Goal: Information Seeking & Learning: Learn about a topic

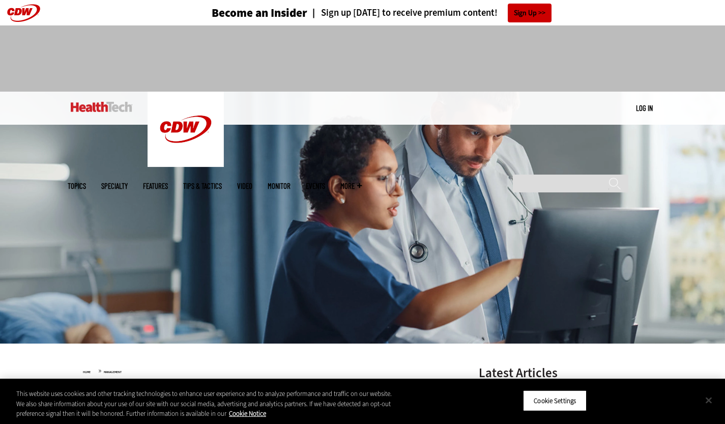
click at [713, 406] on button "Close" at bounding box center [708, 400] width 22 height 22
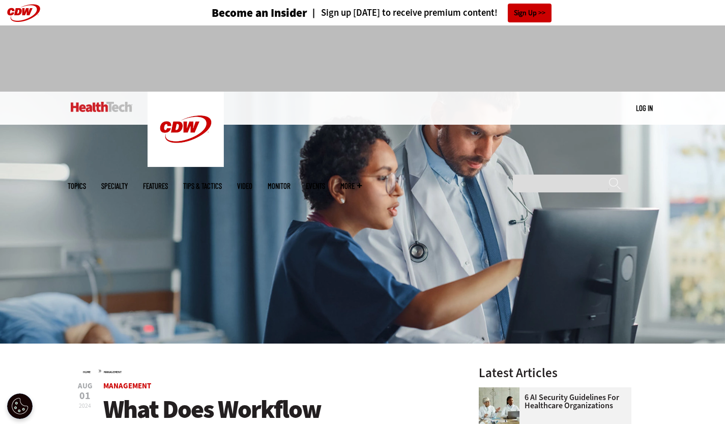
click at [108, 108] on img at bounding box center [102, 107] width 62 height 10
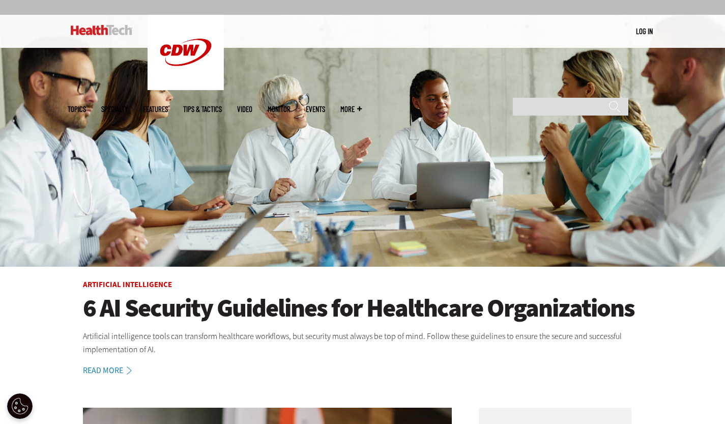
scroll to position [70, 0]
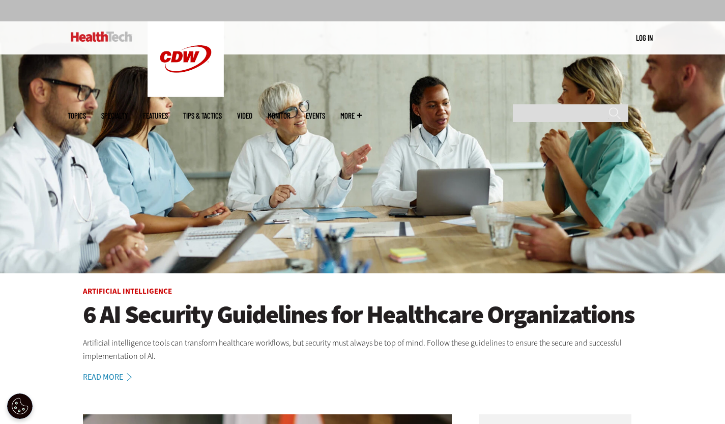
click at [222, 112] on link "Tips & Tactics" at bounding box center [202, 116] width 39 height 8
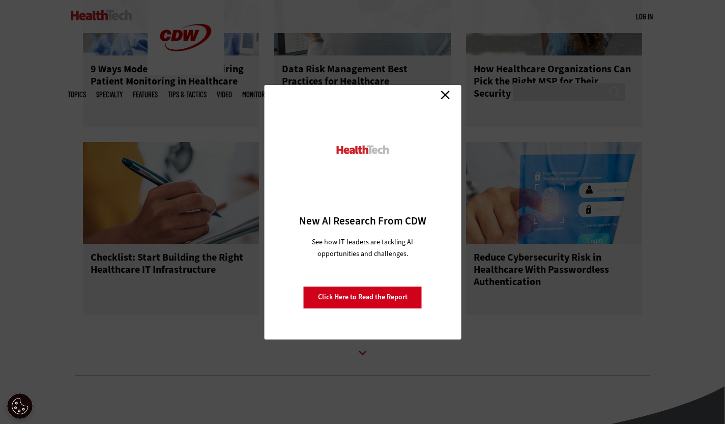
scroll to position [1172, 0]
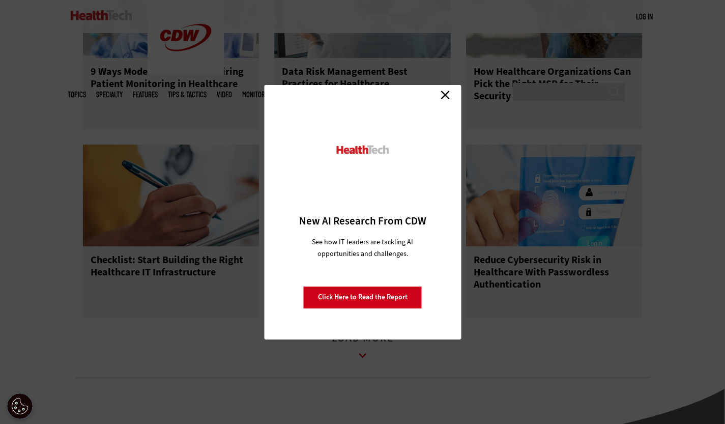
click at [450, 93] on link "Close" at bounding box center [444, 94] width 15 height 15
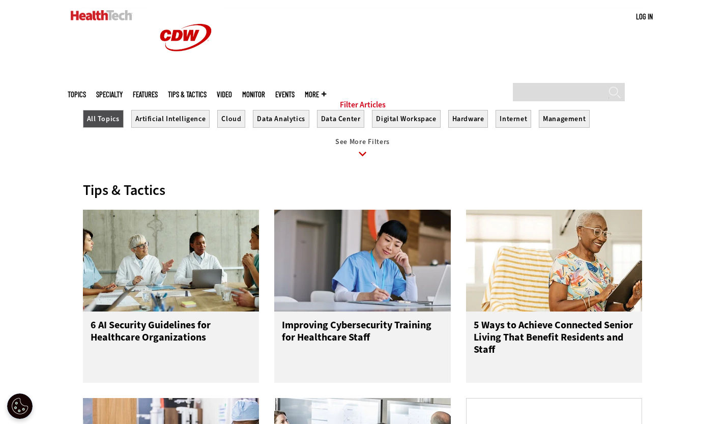
scroll to position [302, 0]
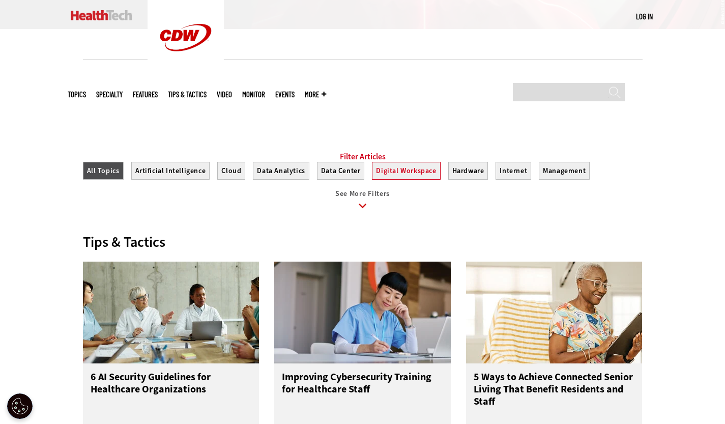
click at [408, 180] on button "Digital Workspace" at bounding box center [406, 171] width 68 height 18
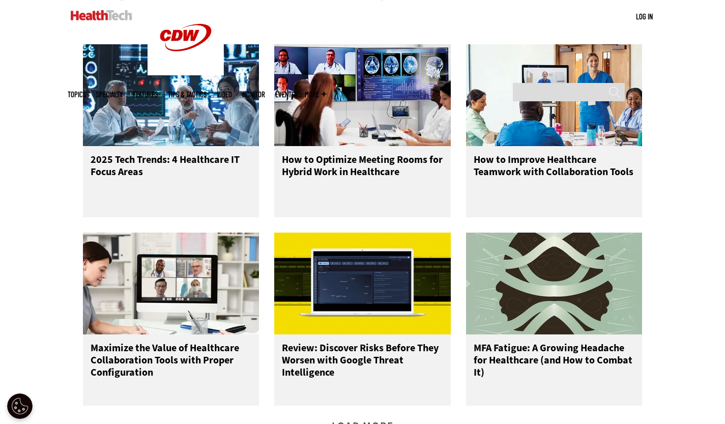
scroll to position [1119, 0]
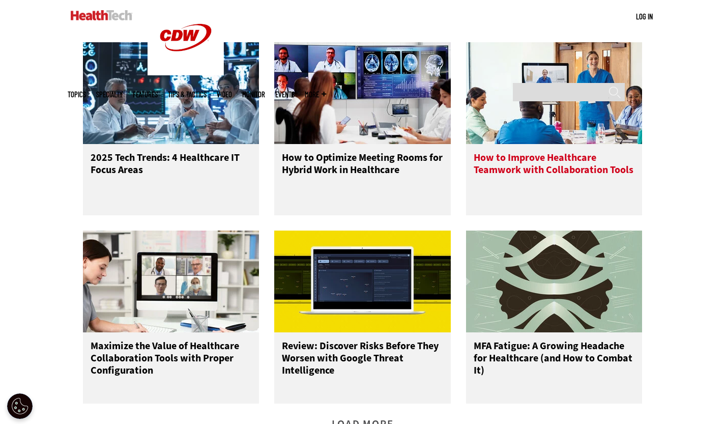
click at [530, 169] on h3 "How to Improve Healthcare Teamwork with Collaboration Tools" at bounding box center [554, 172] width 161 height 41
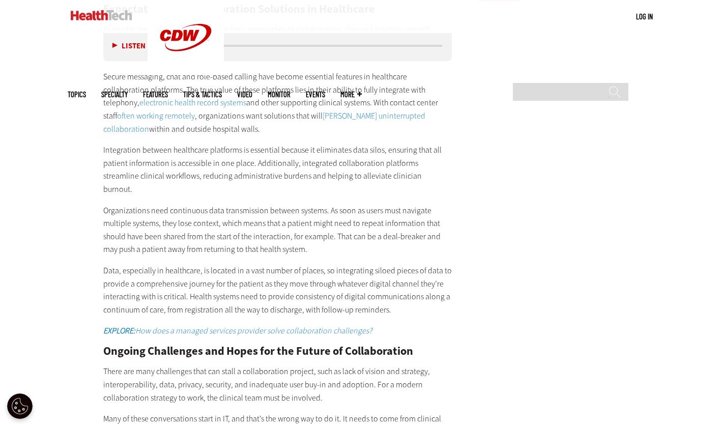
scroll to position [1604, 0]
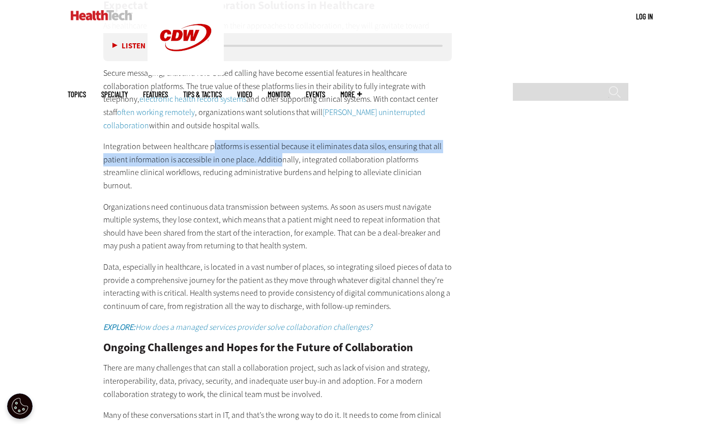
drag, startPoint x: 212, startPoint y: 125, endPoint x: 277, endPoint y: 141, distance: 67.1
click at [277, 141] on p "Integration between healthcare platforms is essential because it eliminates dat…" at bounding box center [277, 166] width 349 height 52
click at [192, 140] on p "Integration between healthcare platforms is essential because it eliminates dat…" at bounding box center [277, 166] width 349 height 52
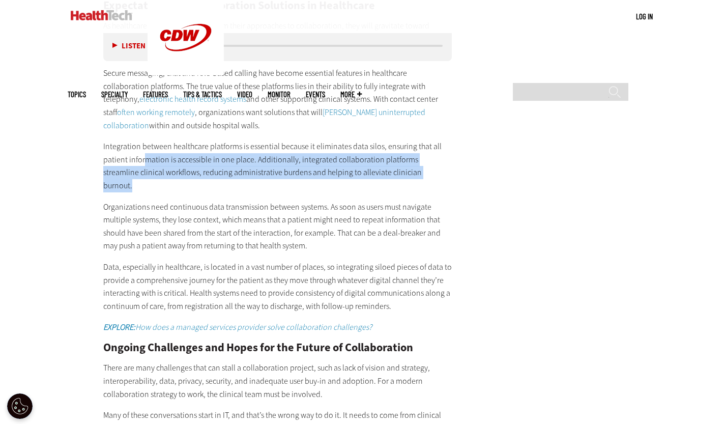
drag, startPoint x: 143, startPoint y: 138, endPoint x: 150, endPoint y: 162, distance: 24.8
click at [150, 162] on p "Integration between healthcare platforms is essential because it eliminates dat…" at bounding box center [277, 166] width 349 height 52
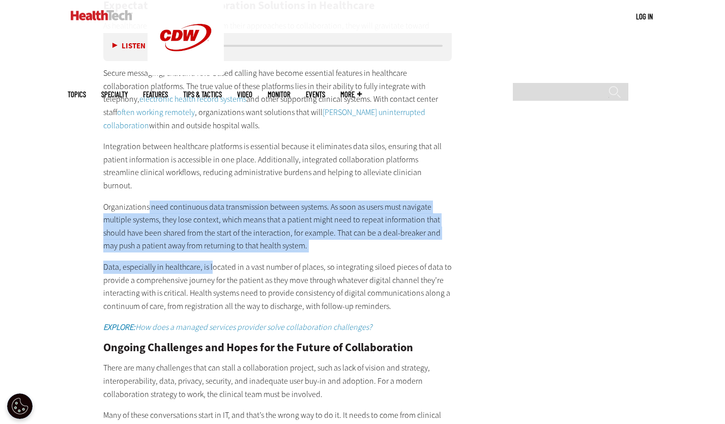
drag, startPoint x: 148, startPoint y: 180, endPoint x: 211, endPoint y: 236, distance: 84.0
click at [211, 236] on div "Expectations for Collaboration Solutions in Healthcare As healthcare organizati…" at bounding box center [277, 338] width 349 height 676
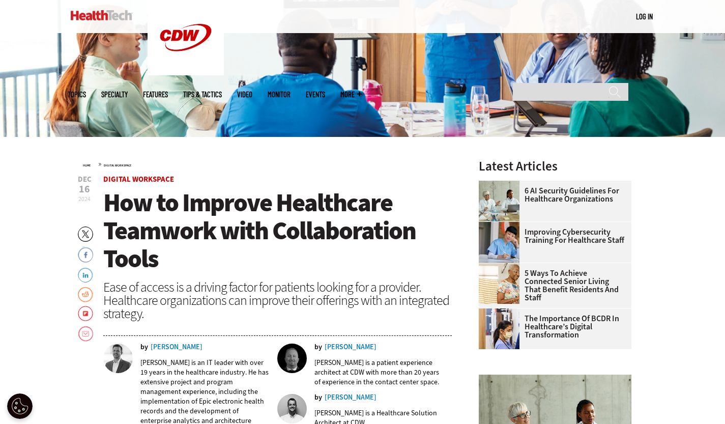
scroll to position [0, 0]
